Goal: Transaction & Acquisition: Purchase product/service

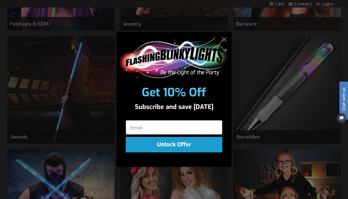
scroll to position [302, 0]
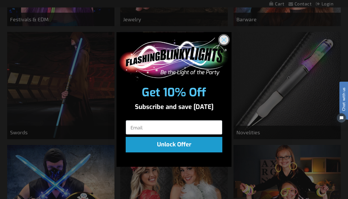
click at [226, 45] on icon "Close dialog" at bounding box center [224, 40] width 10 height 10
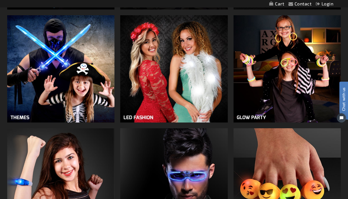
scroll to position [433, 0]
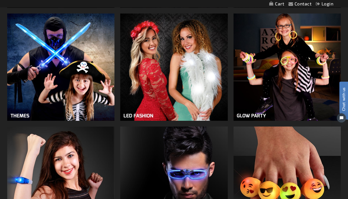
click at [81, 89] on img at bounding box center [60, 67] width 107 height 107
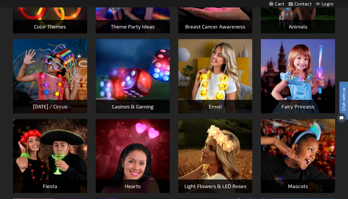
scroll to position [196, 0]
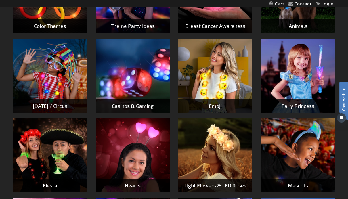
click at [235, 165] on img at bounding box center [215, 156] width 74 height 74
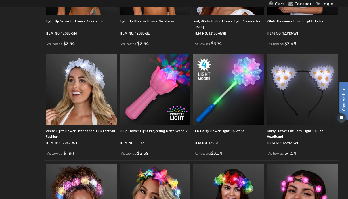
scroll to position [592, 0]
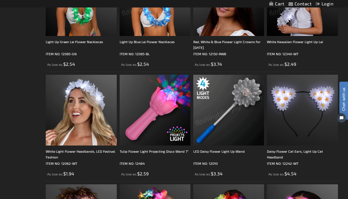
click at [234, 123] on img at bounding box center [228, 110] width 71 height 71
